Goal: Find specific page/section: Locate a particular part of the current website

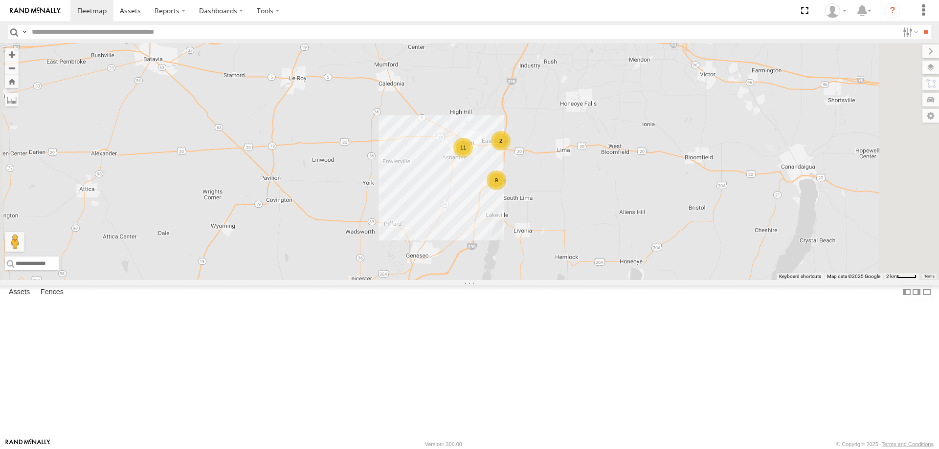
drag, startPoint x: 576, startPoint y: 87, endPoint x: 525, endPoint y: 285, distance: 204.5
click at [526, 280] on div "211 600450 213 209 600453 179 193 176 206 11 2 9" at bounding box center [469, 161] width 939 height 237
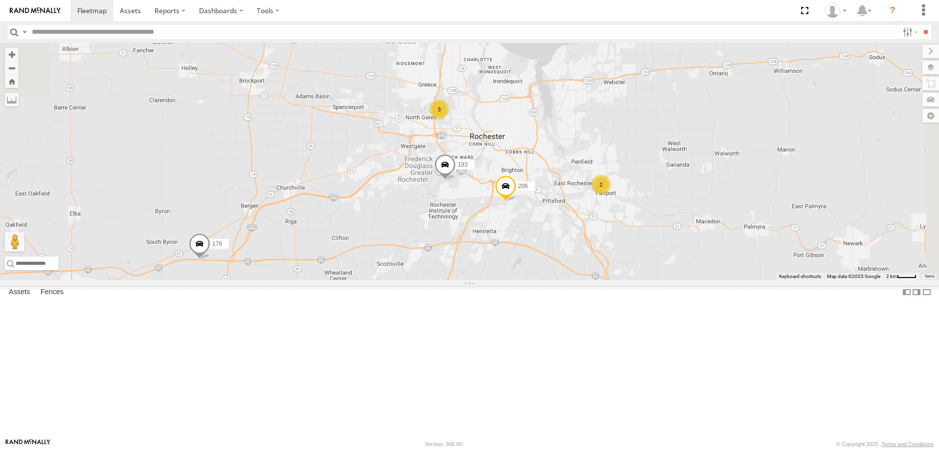
drag, startPoint x: 543, startPoint y: 196, endPoint x: 510, endPoint y: 298, distance: 107.6
click at [510, 280] on div "211 600450 213 209 600453 179 193 176 206 11 2 9 2 3" at bounding box center [469, 161] width 939 height 237
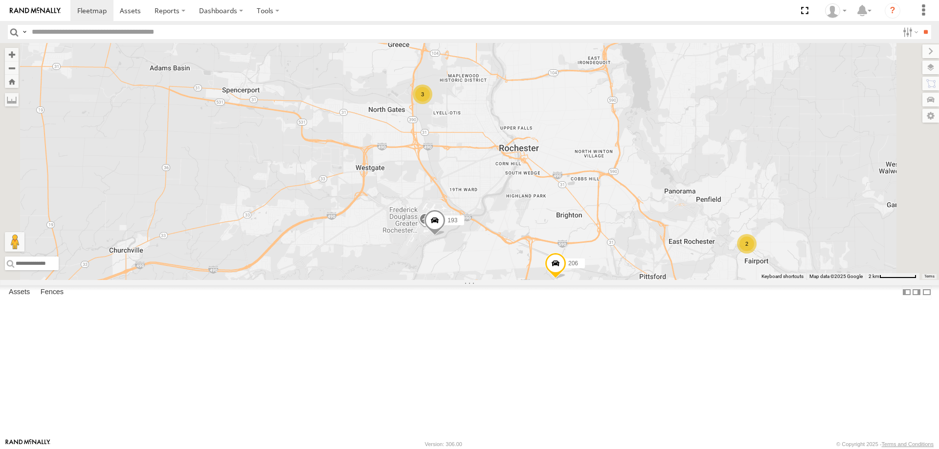
drag, startPoint x: 556, startPoint y: 152, endPoint x: 507, endPoint y: 218, distance: 82.2
click at [507, 218] on div "211 600450 213 209 600453 179 193 176 206 2 3" at bounding box center [469, 161] width 939 height 237
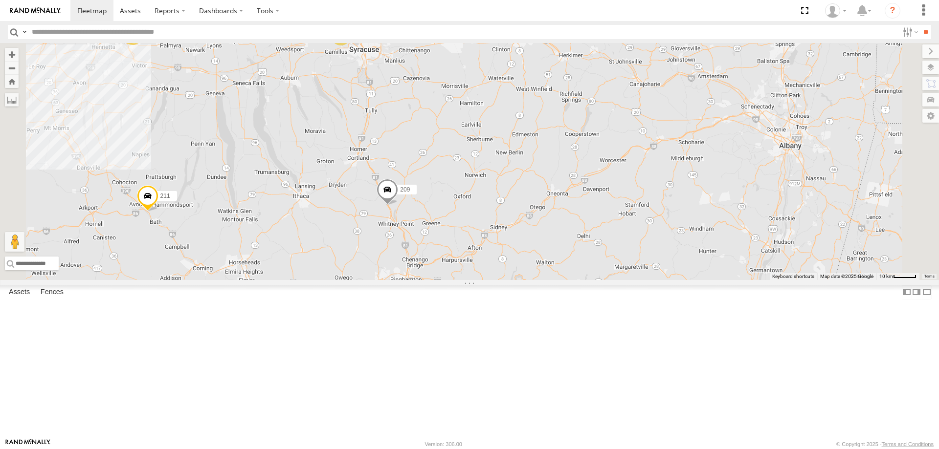
drag, startPoint x: 607, startPoint y: 164, endPoint x: 586, endPoint y: 238, distance: 76.6
click at [594, 218] on div "211 600450 213 176 209 600453 179 5 7 2" at bounding box center [469, 161] width 939 height 237
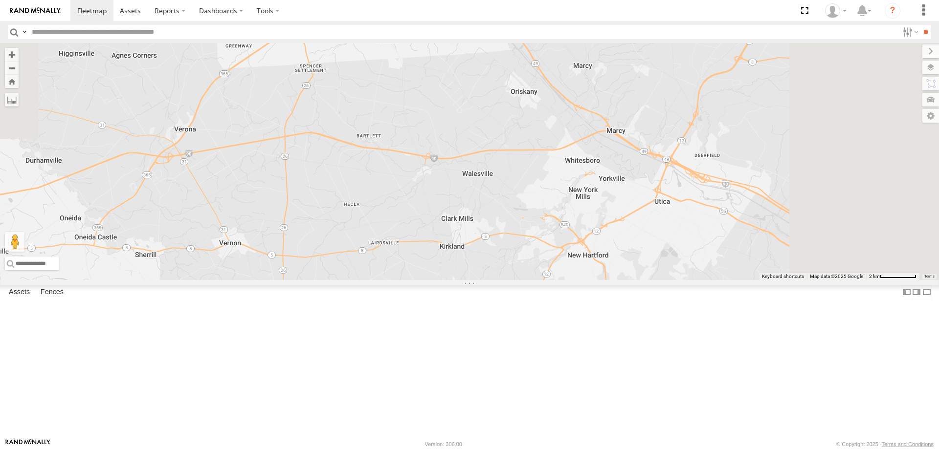
drag, startPoint x: 642, startPoint y: 112, endPoint x: 545, endPoint y: 342, distance: 250.1
click at [547, 280] on div "211 600450 213 176 209 600453 179" at bounding box center [469, 161] width 939 height 237
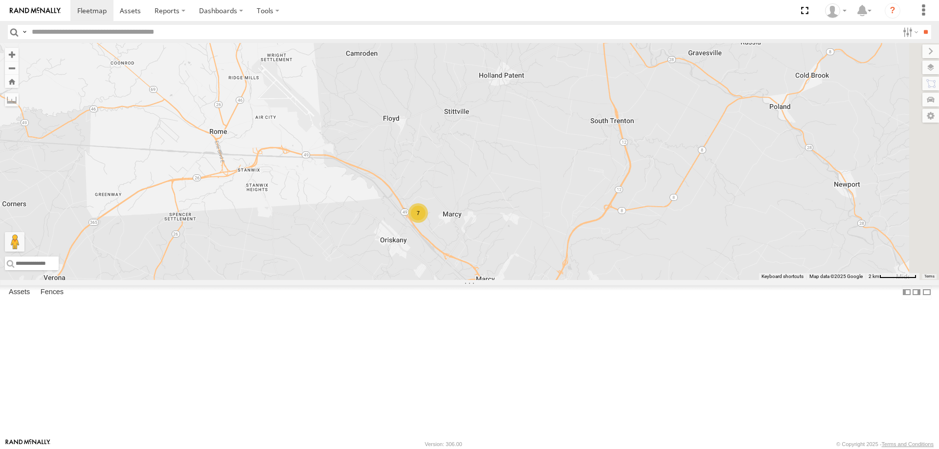
drag, startPoint x: 616, startPoint y: 258, endPoint x: 517, endPoint y: 318, distance: 115.9
click at [517, 280] on div "211 600450 213 176 209 600453 179 7" at bounding box center [469, 161] width 939 height 237
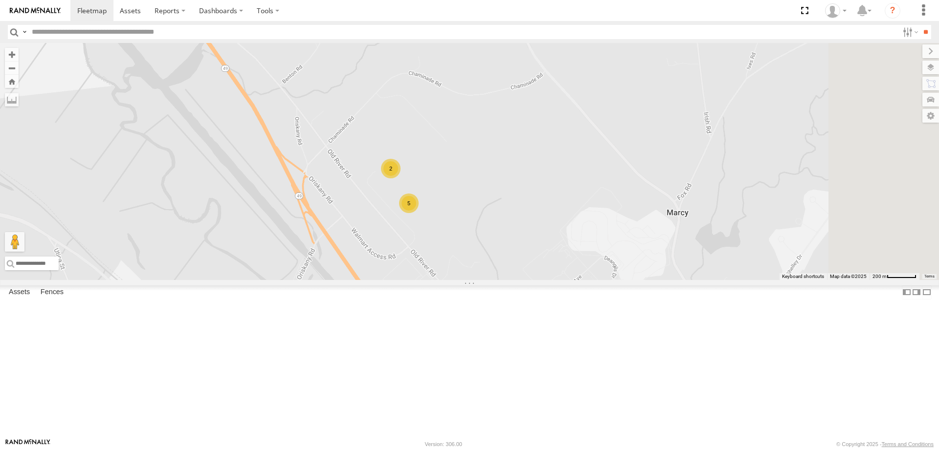
drag, startPoint x: 573, startPoint y: 175, endPoint x: 484, endPoint y: 290, distance: 145.0
click at [484, 280] on div "211 600450 213 176 209 600453 179 5 2" at bounding box center [469, 161] width 939 height 237
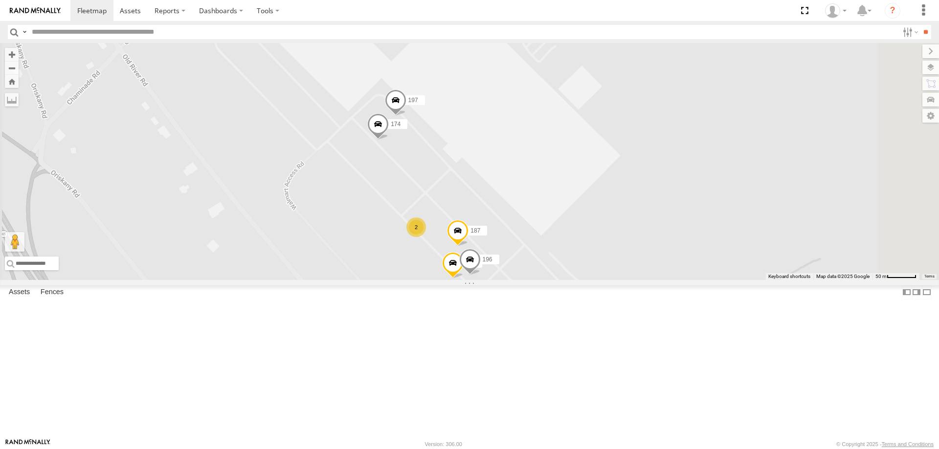
drag, startPoint x: 541, startPoint y: 273, endPoint x: 499, endPoint y: 312, distance: 57.1
click at [499, 280] on div "211 600450 213 176 209 600453 179 192 174 2 187 197 196" at bounding box center [469, 161] width 939 height 237
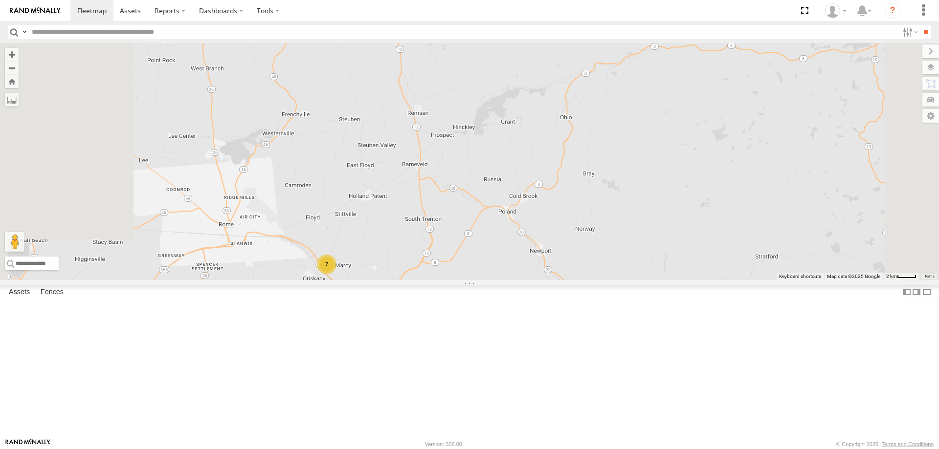
drag, startPoint x: 346, startPoint y: 375, endPoint x: 432, endPoint y: 326, distance: 99.0
click at [421, 280] on div "211 600450 213 176 209 600453 179 7" at bounding box center [469, 161] width 939 height 237
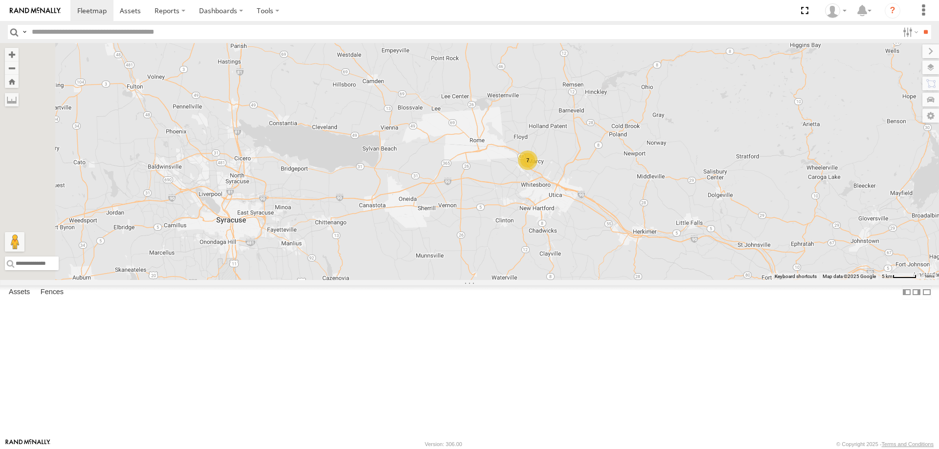
drag, startPoint x: 421, startPoint y: 335, endPoint x: 601, endPoint y: 261, distance: 194.5
click at [583, 268] on div "211 600450 213 176 209 600453 179 7" at bounding box center [469, 161] width 939 height 237
